Goal: Task Accomplishment & Management: Manage account settings

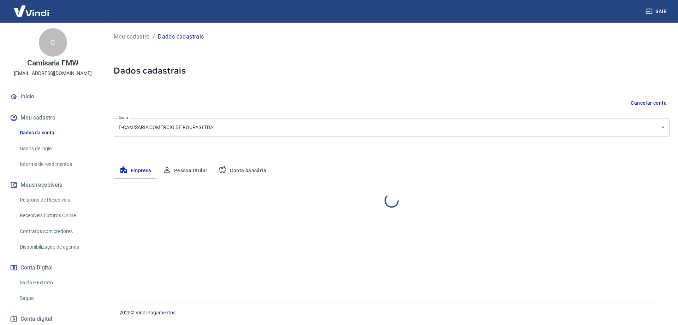
select select "SP"
select select "business"
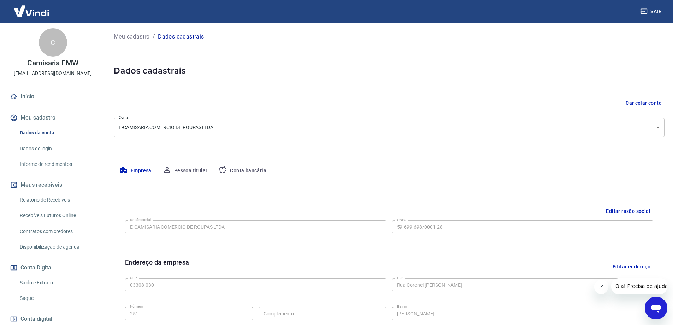
click at [369, 150] on div "Meu cadastro / Dados cadastrais Dados cadastrais Cancelar conta Conta E-CAMISAR…" at bounding box center [389, 251] width 568 height 456
click at [34, 10] on img at bounding box center [31, 11] width 46 height 22
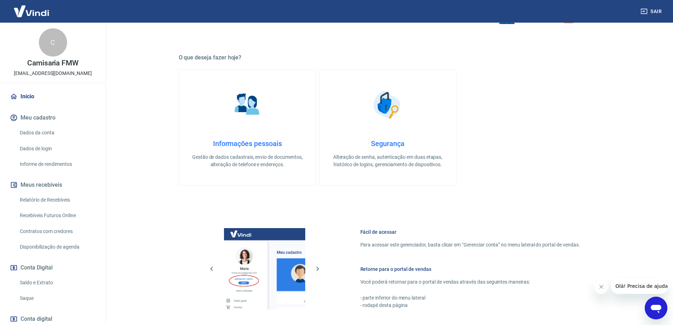
scroll to position [106, 0]
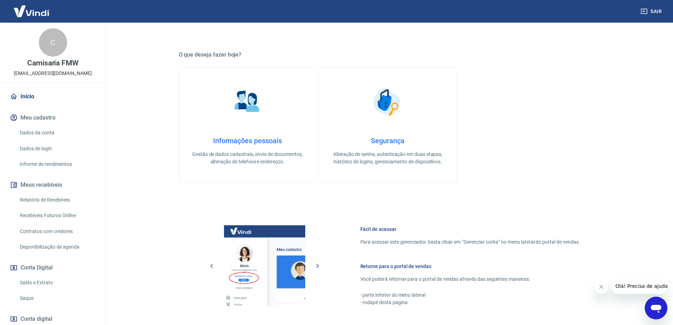
click at [567, 139] on div "Informações pessoais Gestão de dados cadastrais, envio de documentos, alteração…" at bounding box center [388, 125] width 418 height 116
click at [40, 8] on img at bounding box center [31, 11] width 46 height 22
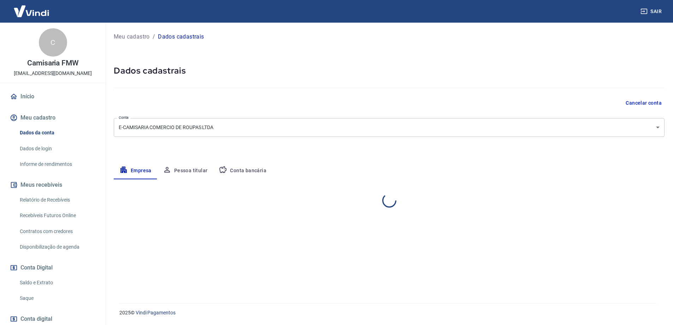
select select "SP"
select select "business"
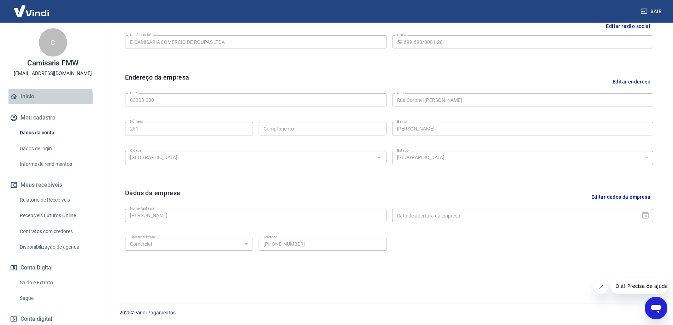
click at [26, 98] on link "Início" at bounding box center [52, 97] width 89 height 16
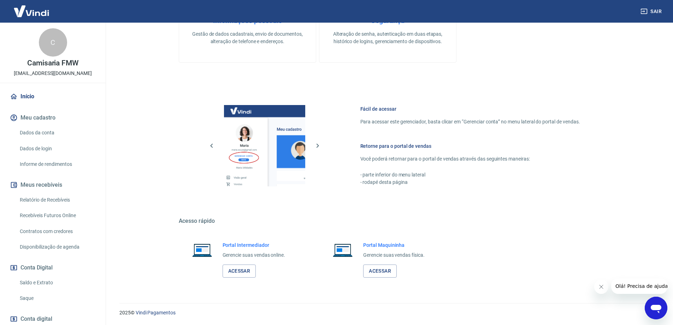
scroll to position [226, 0]
